Goal: Task Accomplishment & Management: Manage account settings

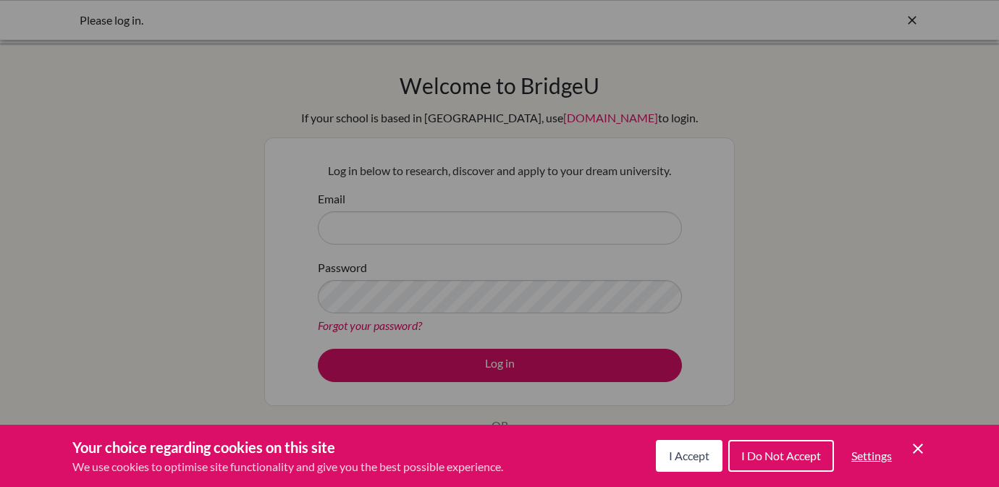
click at [696, 457] on span "I Accept" at bounding box center [689, 456] width 41 height 14
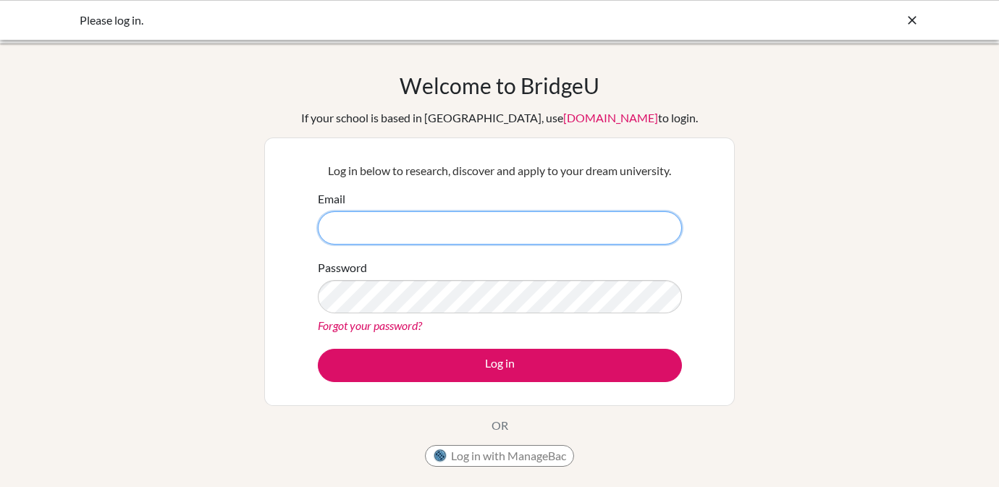
click at [457, 215] on input "Email" at bounding box center [500, 227] width 364 height 33
type input "Javkhlanbaatarbm@gmail.com"
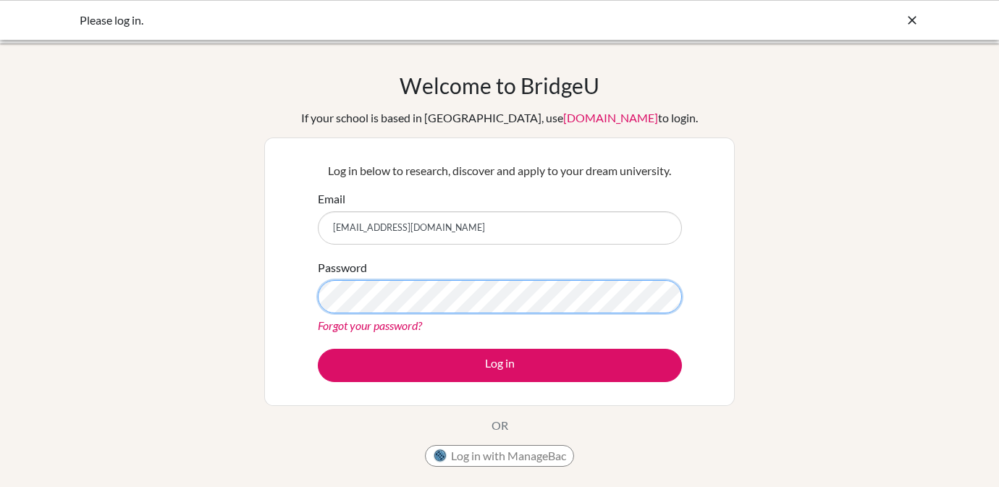
click at [318, 349] on button "Log in" at bounding box center [500, 365] width 364 height 33
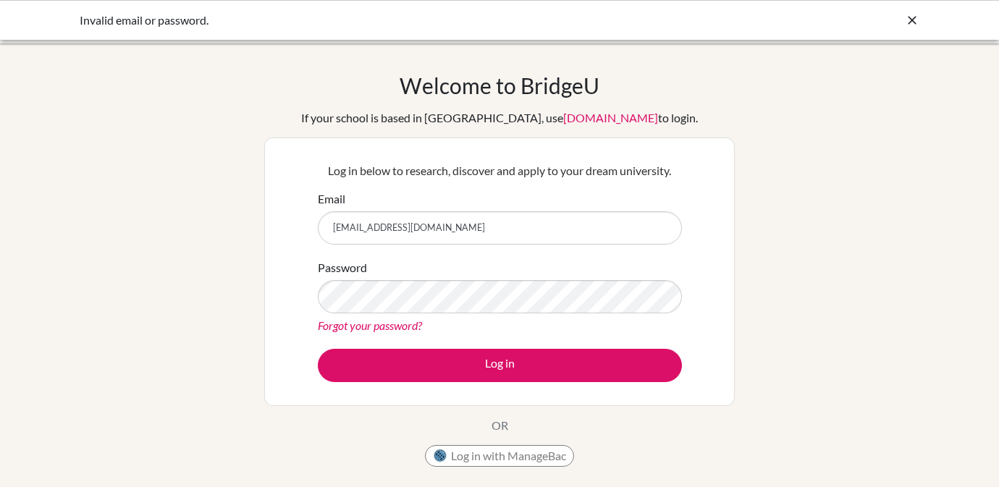
click at [351, 320] on link "Forgot your password?" at bounding box center [370, 326] width 104 height 14
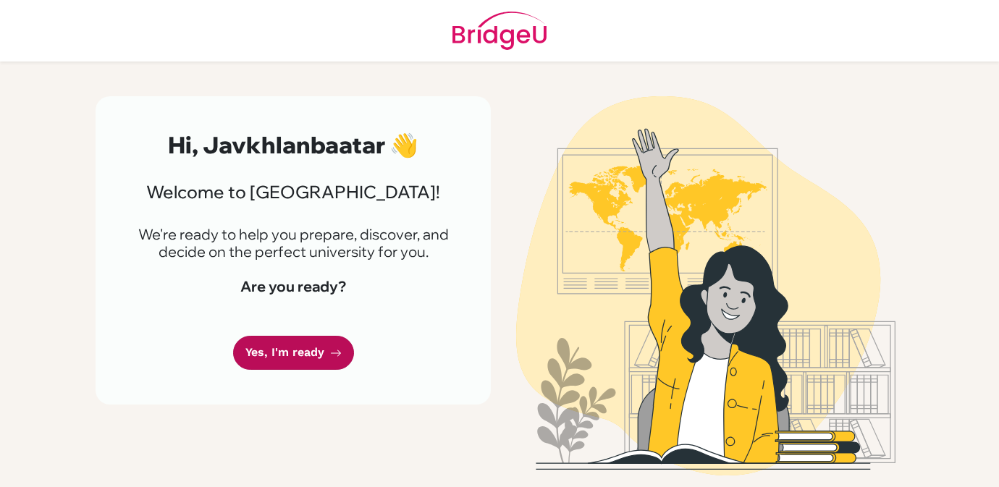
click at [309, 357] on link "Yes, I'm ready" at bounding box center [293, 353] width 121 height 34
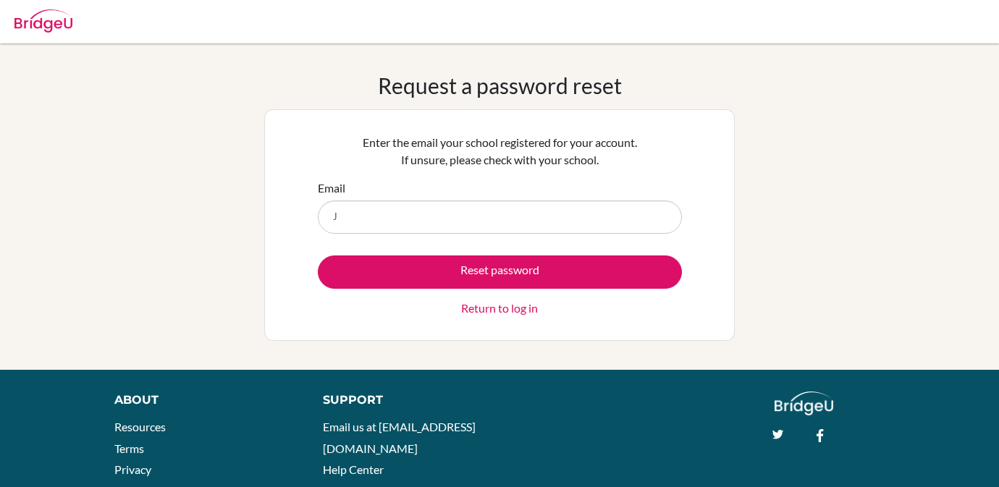
type input "[EMAIL_ADDRESS][DOMAIN_NAME]"
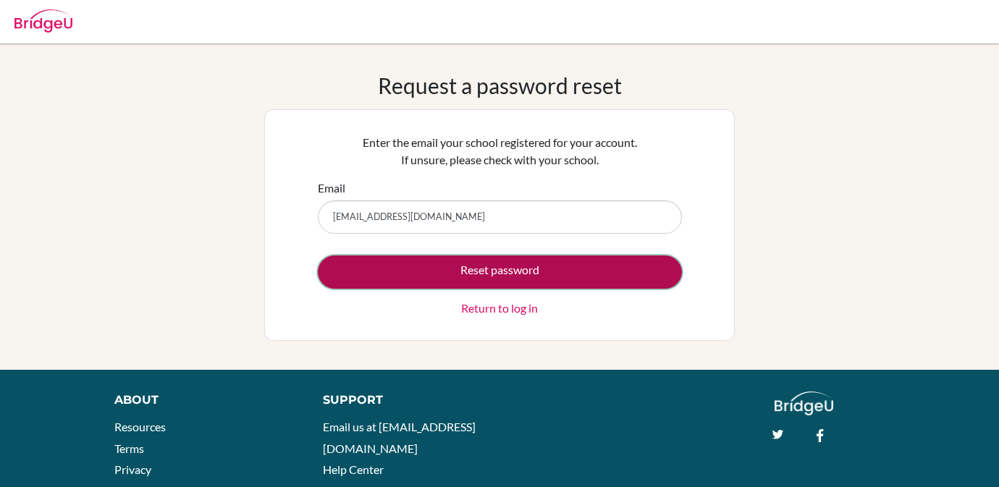
click at [440, 278] on button "Reset password" at bounding box center [500, 272] width 364 height 33
click at [446, 272] on button "Reset password" at bounding box center [500, 272] width 364 height 33
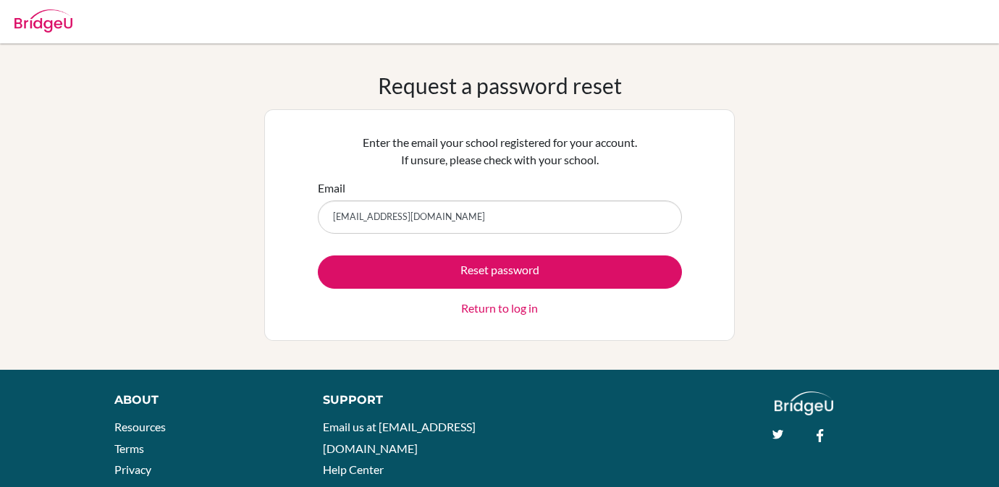
click at [240, 227] on div "Request a password reset Enter the email your school registered for your accoun…" at bounding box center [499, 206] width 999 height 269
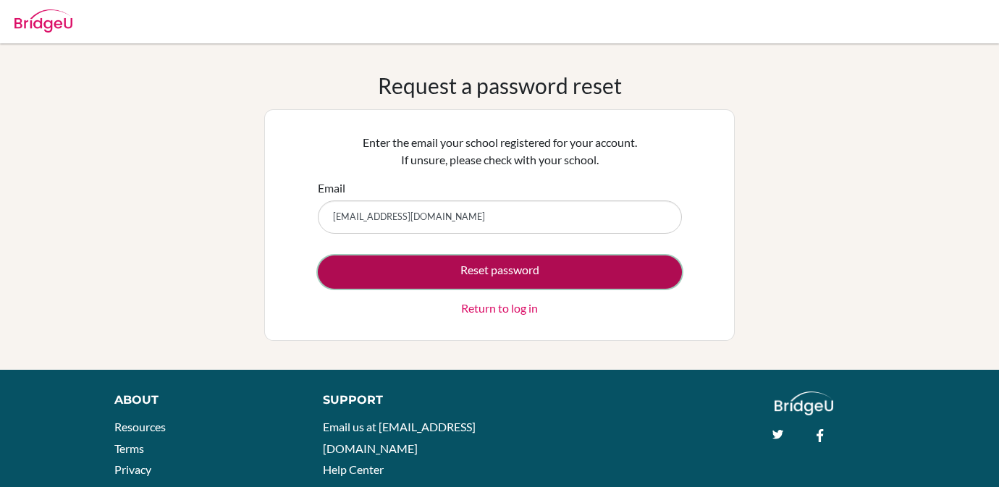
click at [432, 261] on button "Reset password" at bounding box center [500, 272] width 364 height 33
click at [460, 274] on button "Reset password" at bounding box center [500, 272] width 364 height 33
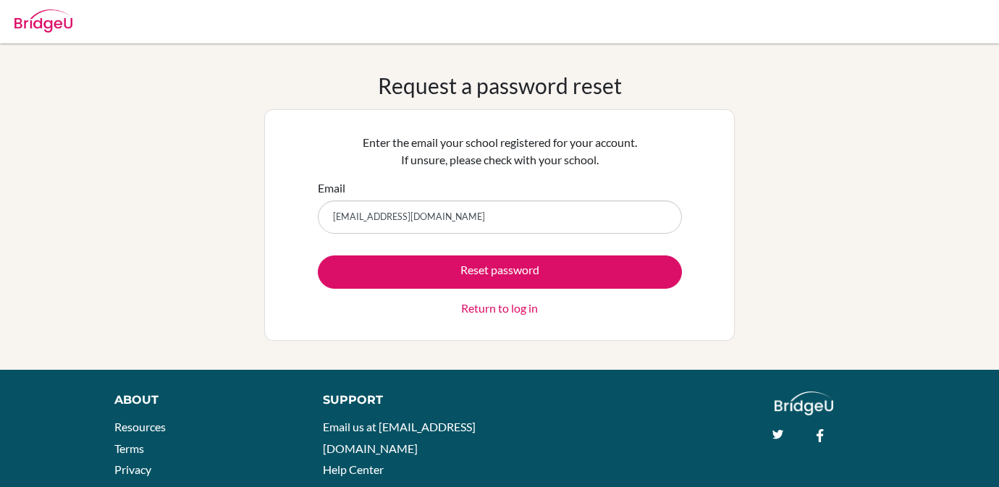
click at [432, 364] on div "Request a password reset Enter the email your school registered for your accoun…" at bounding box center [499, 206] width 999 height 327
